Goal: Find specific page/section: Locate a particular part of the current website

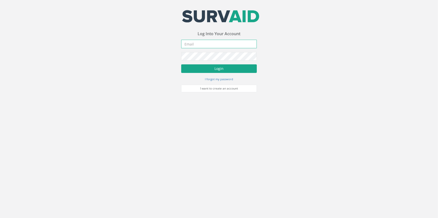
type input "[PERSON_NAME][EMAIL_ADDRESS][PERSON_NAME][DOMAIN_NAME]"
click at [203, 70] on button "Login" at bounding box center [219, 68] width 76 height 9
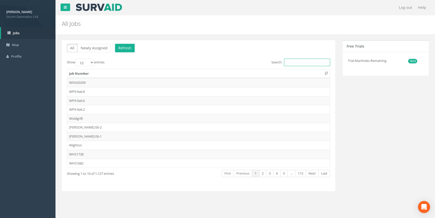
click at [295, 64] on input "Search:" at bounding box center [307, 63] width 46 height 8
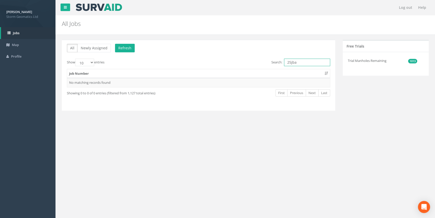
drag, startPoint x: 296, startPoint y: 63, endPoint x: 291, endPoint y: 63, distance: 5.6
click at [291, 63] on input "25jba" at bounding box center [307, 63] width 46 height 8
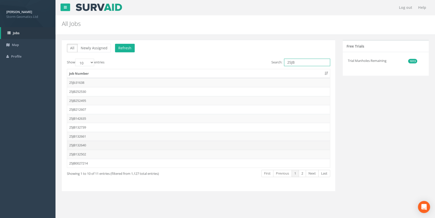
type input "25JB"
click at [142, 145] on td "25JB132640" at bounding box center [198, 145] width 263 height 9
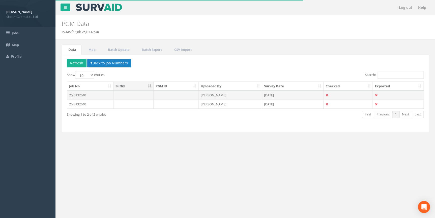
click at [109, 98] on td "25JB132640" at bounding box center [90, 95] width 46 height 9
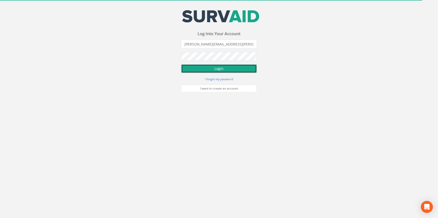
click at [215, 70] on button "Login" at bounding box center [219, 68] width 76 height 9
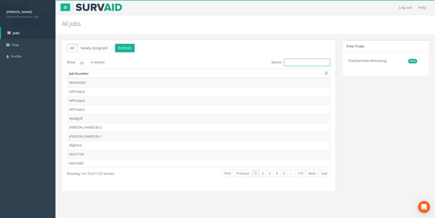
click at [306, 60] on input "Search:" at bounding box center [307, 63] width 46 height 8
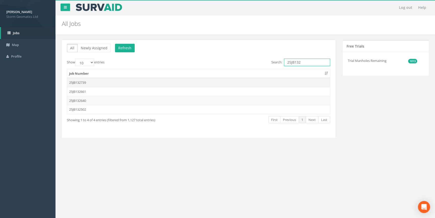
type input "25JB132"
click at [101, 83] on td "25JB132739" at bounding box center [198, 82] width 263 height 9
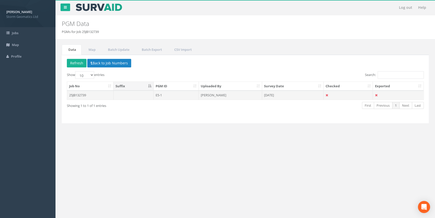
click at [108, 96] on td "25JB132739" at bounding box center [90, 95] width 46 height 9
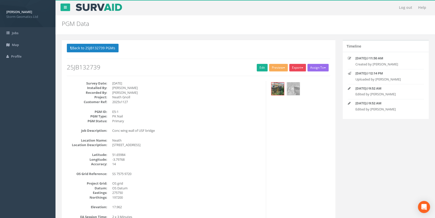
click at [293, 69] on button "Export" at bounding box center [297, 68] width 17 height 8
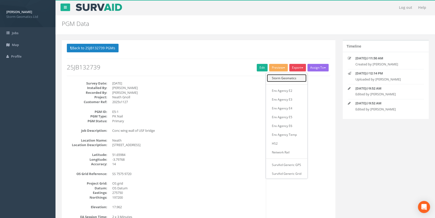
click at [285, 79] on link "Storm Geomatics" at bounding box center [287, 78] width 40 height 8
